Goal: Task Accomplishment & Management: Use online tool/utility

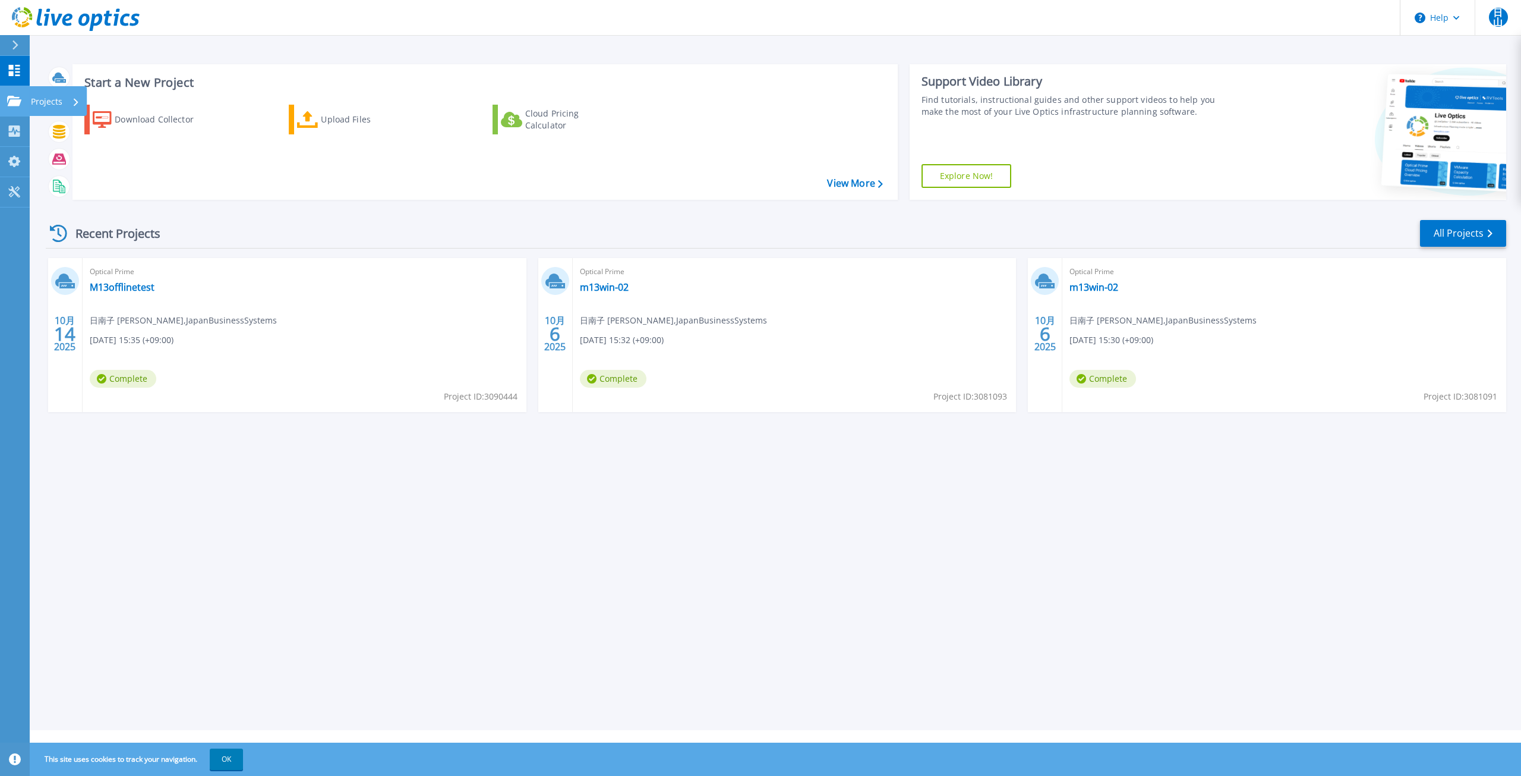
click at [21, 108] on link "Projects Projects" at bounding box center [15, 101] width 30 height 30
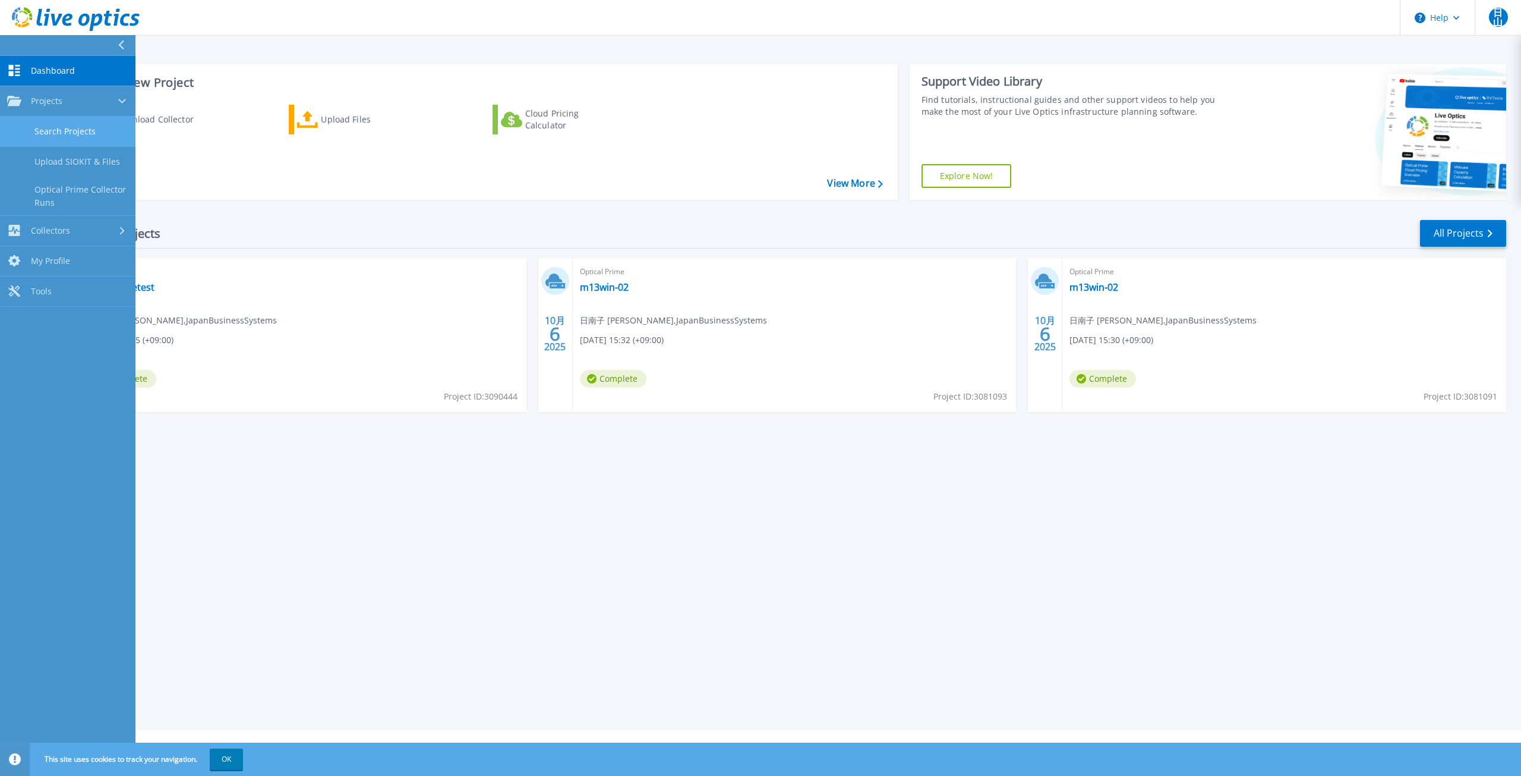
click at [44, 128] on link "Search Projects" at bounding box center [68, 131] width 136 height 30
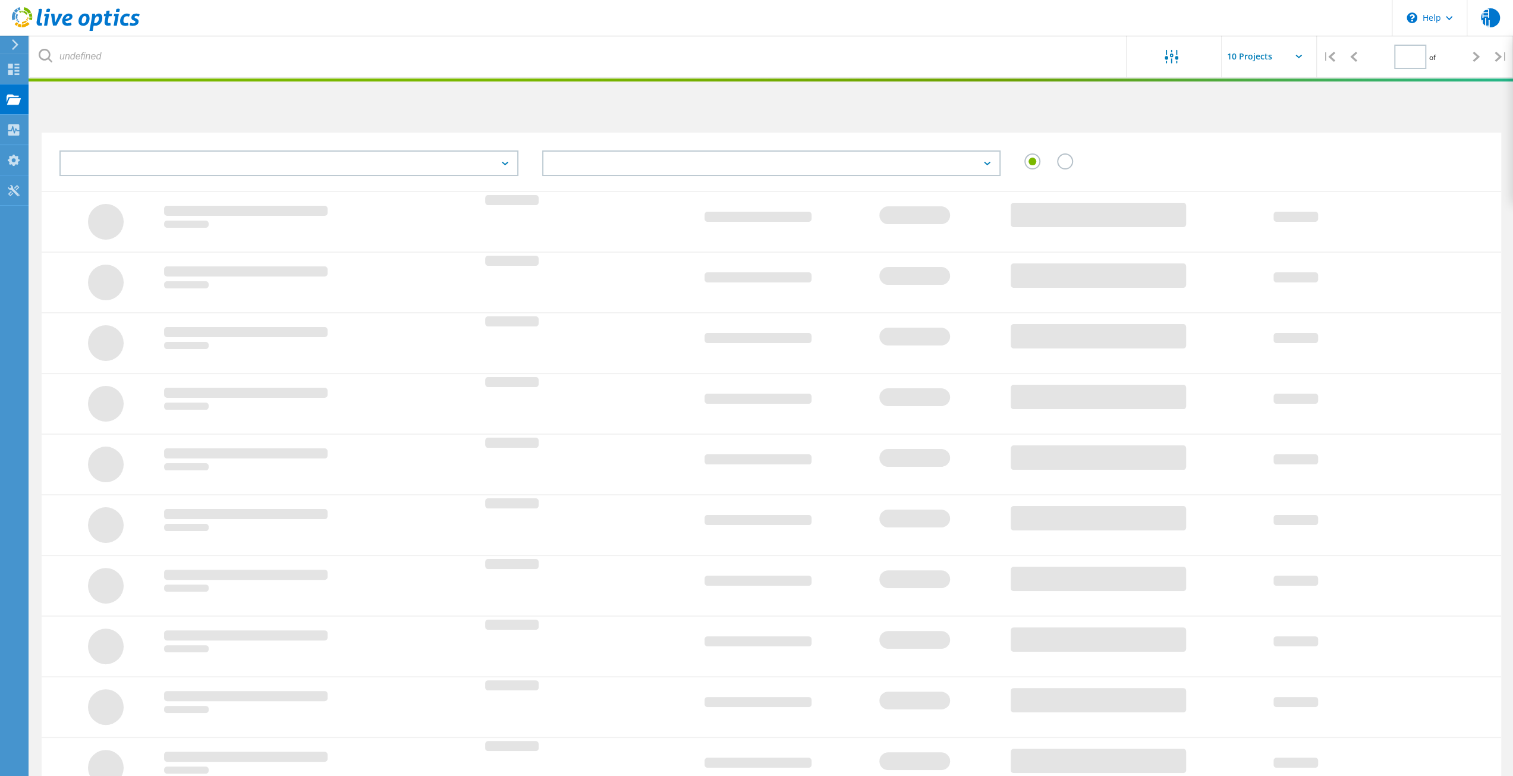
type input "1"
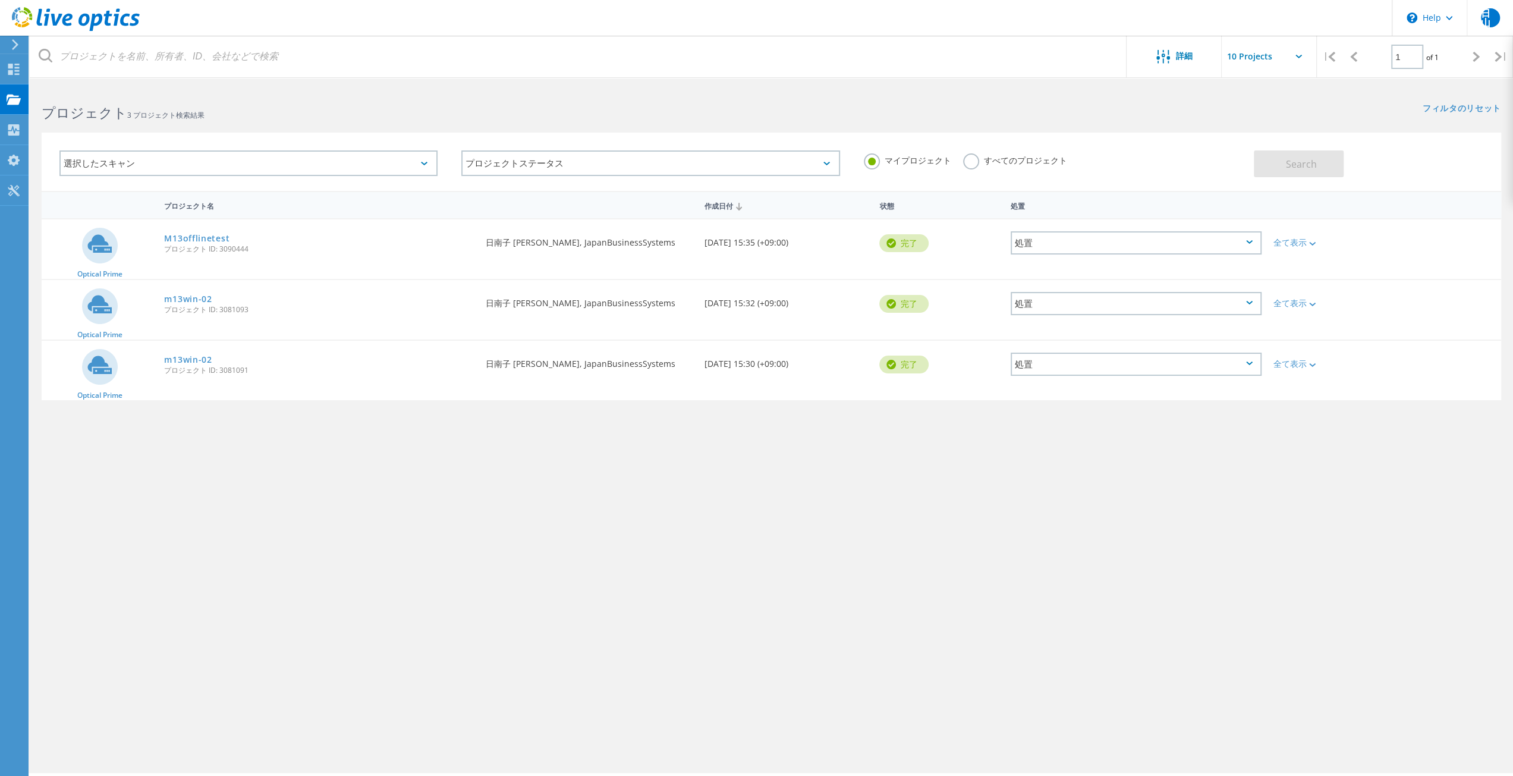
click at [10, 48] on div at bounding box center [13, 44] width 18 height 11
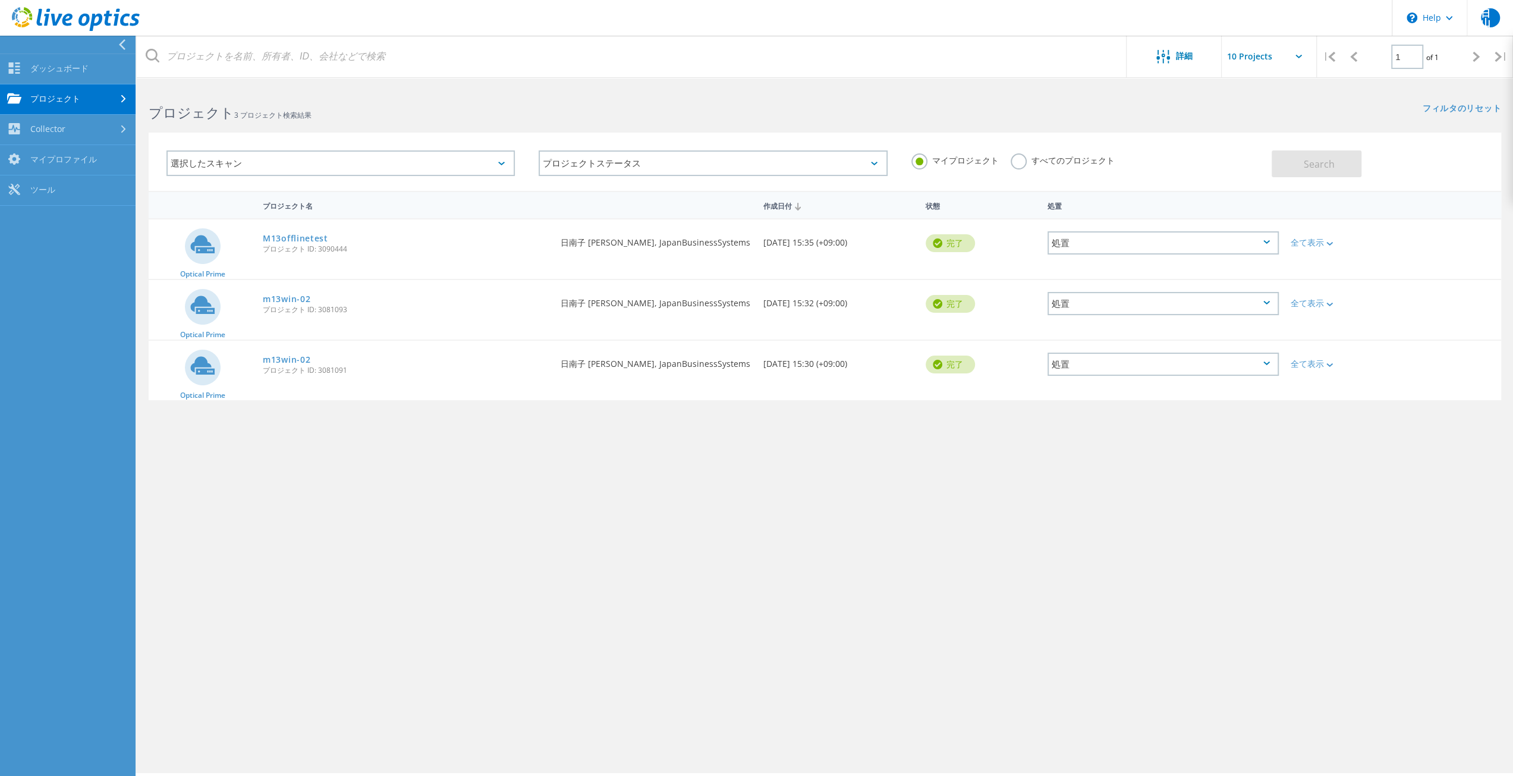
click at [84, 16] on use at bounding box center [76, 19] width 128 height 24
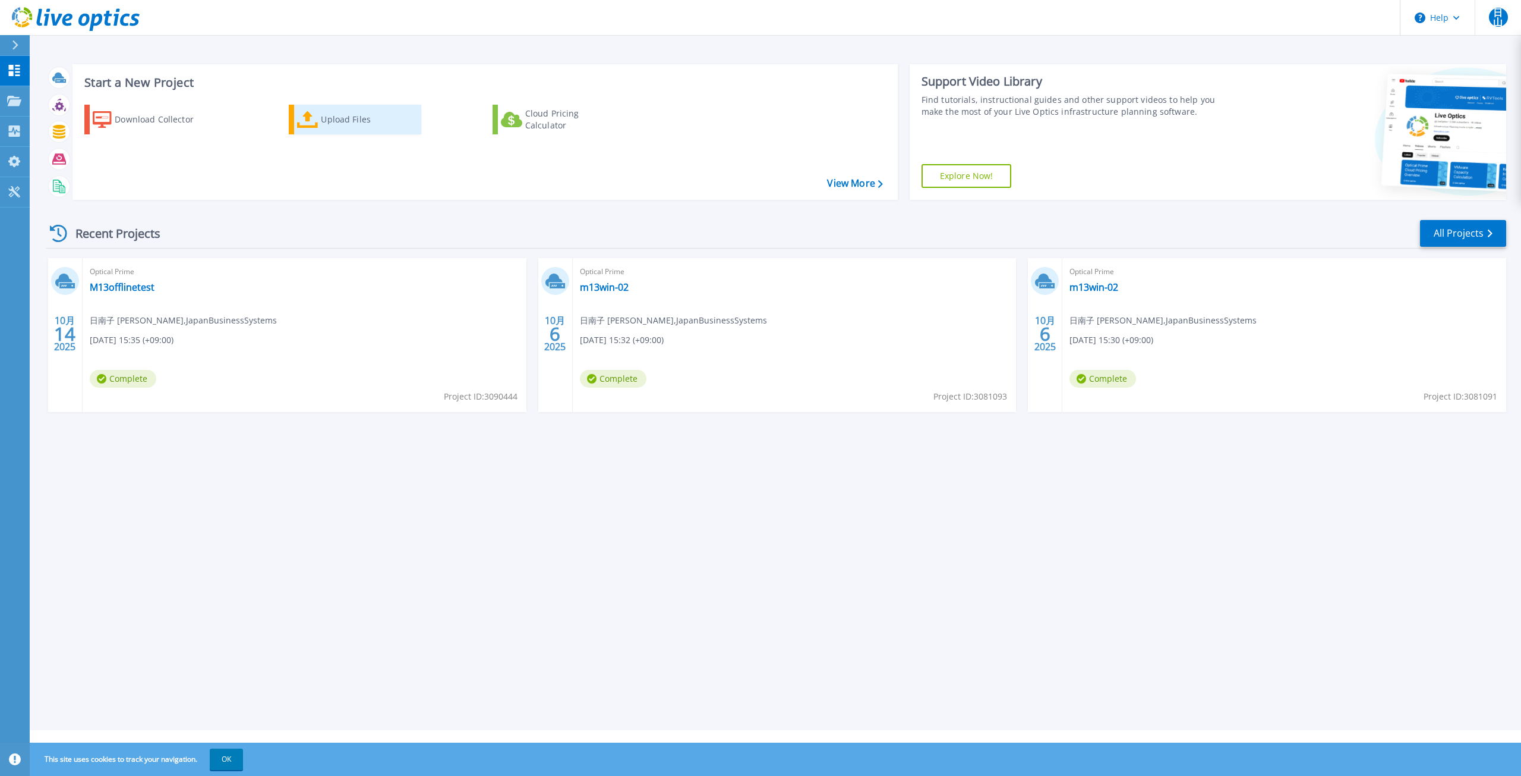
click at [342, 127] on div "Upload Files" at bounding box center [368, 120] width 95 height 24
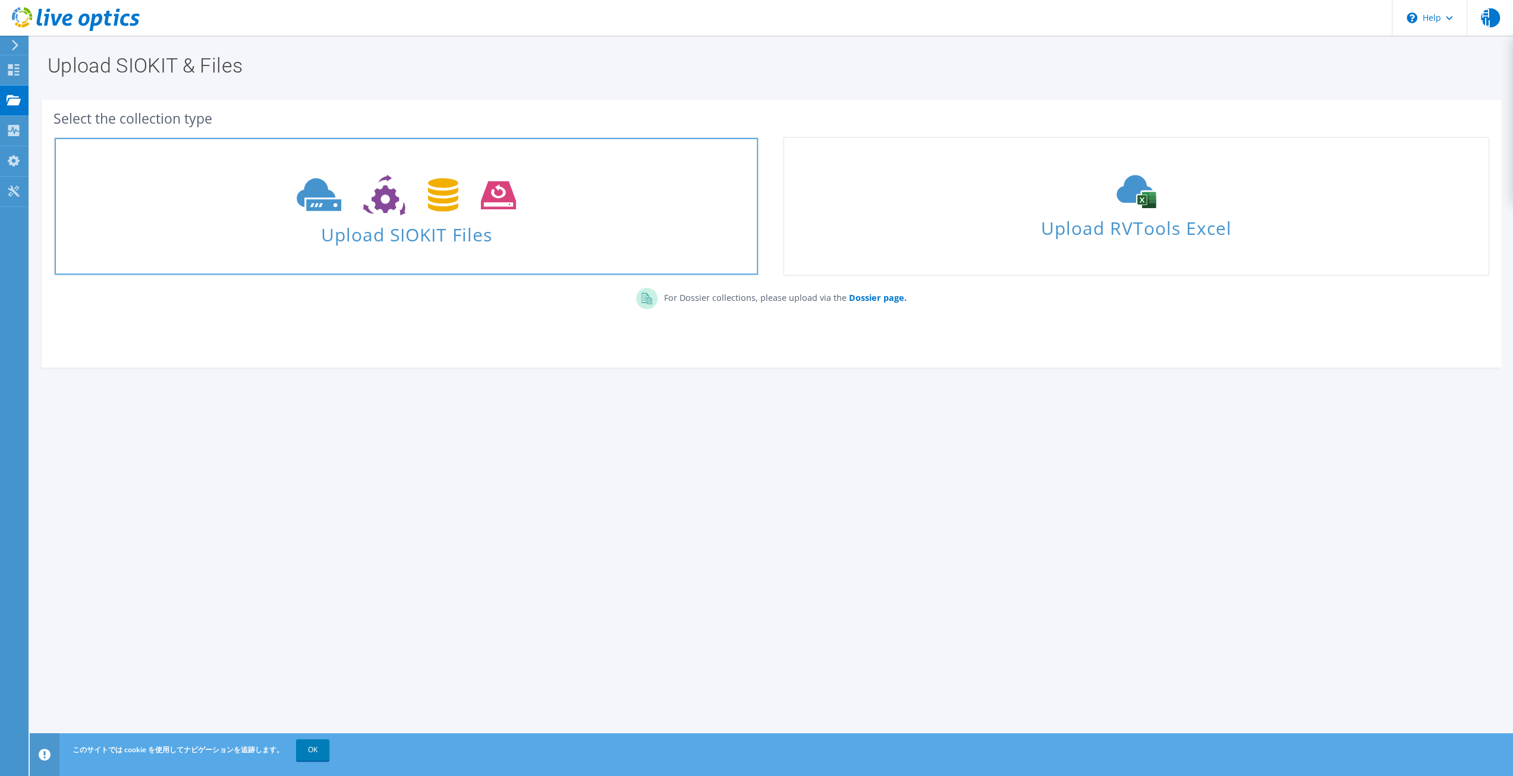
click at [363, 203] on icon at bounding box center [406, 195] width 219 height 41
